Goal: Information Seeking & Learning: Compare options

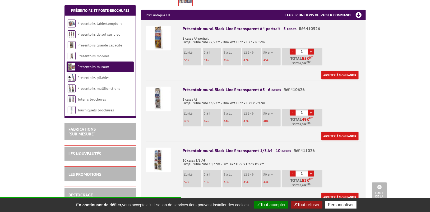
scroll to position [211, 0]
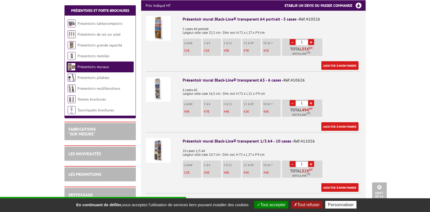
click at [158, 144] on img at bounding box center [158, 150] width 25 height 25
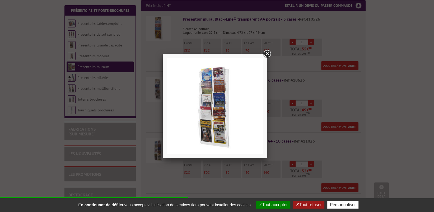
click at [267, 53] on link at bounding box center [267, 54] width 10 height 10
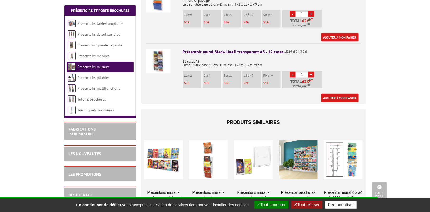
scroll to position [449, 0]
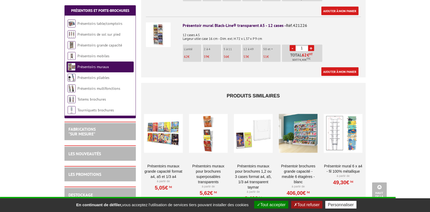
click at [165, 119] on div at bounding box center [163, 133] width 39 height 53
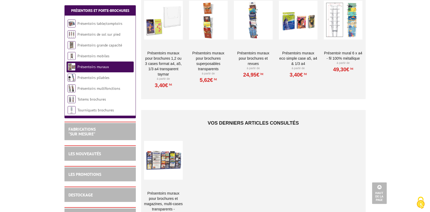
scroll to position [449, 0]
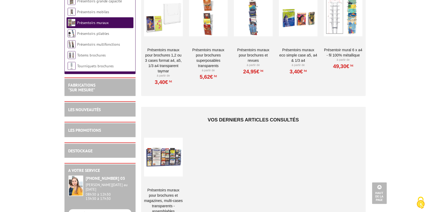
click at [168, 145] on div at bounding box center [163, 157] width 39 height 53
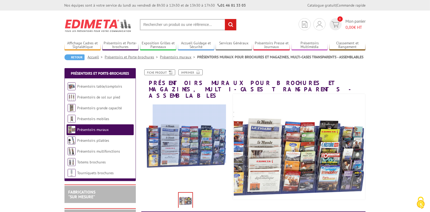
click at [189, 134] on div at bounding box center [189, 134] width 73 height 58
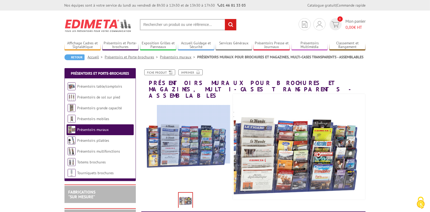
click at [196, 134] on div at bounding box center [193, 134] width 73 height 58
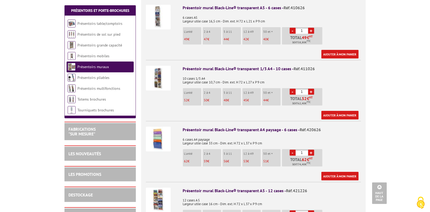
scroll to position [264, 0]
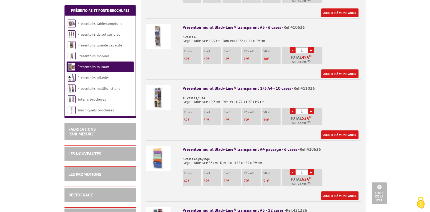
click at [168, 98] on img at bounding box center [158, 97] width 25 height 25
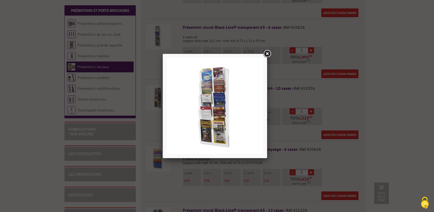
click at [268, 55] on link at bounding box center [267, 54] width 10 height 10
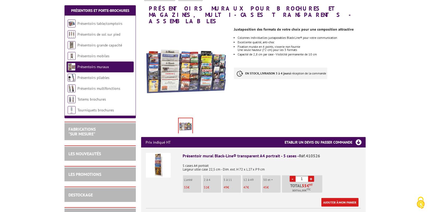
scroll to position [106, 0]
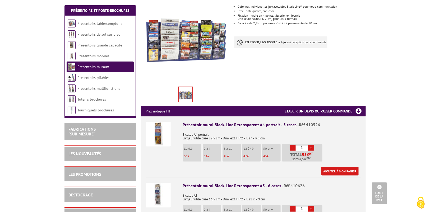
click at [159, 129] on img at bounding box center [158, 134] width 25 height 25
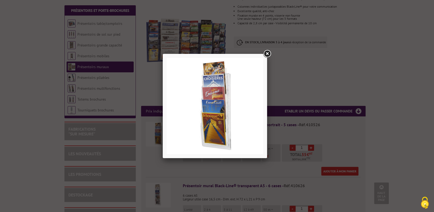
click at [268, 54] on link at bounding box center [267, 54] width 10 height 10
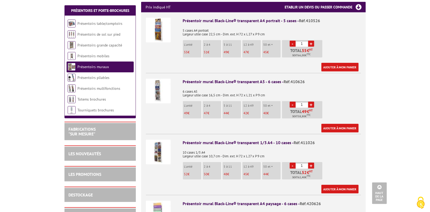
scroll to position [211, 0]
